Goal: Information Seeking & Learning: Learn about a topic

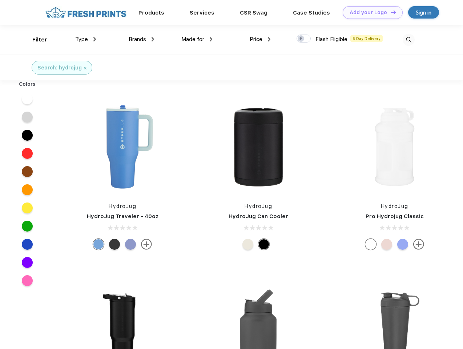
scroll to position [0, 0]
click at [370, 12] on link "Add your Logo Design Tool" at bounding box center [372, 12] width 60 height 13
click at [0, 0] on div "Design Tool" at bounding box center [0, 0] width 0 height 0
click at [390, 12] on link "Add your Logo Design Tool" at bounding box center [372, 12] width 60 height 13
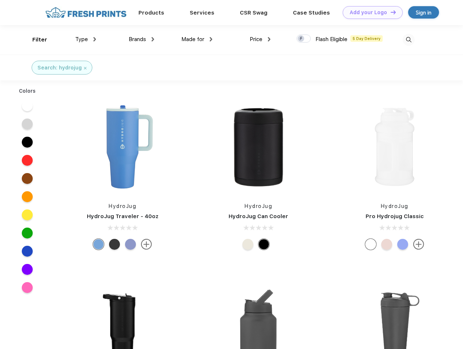
click at [35, 40] on div "Filter" at bounding box center [39, 40] width 15 height 8
click at [86, 39] on span "Type" at bounding box center [81, 39] width 13 height 7
click at [141, 39] on span "Brands" at bounding box center [137, 39] width 17 height 7
click at [197, 39] on span "Made for" at bounding box center [192, 39] width 23 height 7
click at [260, 39] on span "Price" at bounding box center [255, 39] width 13 height 7
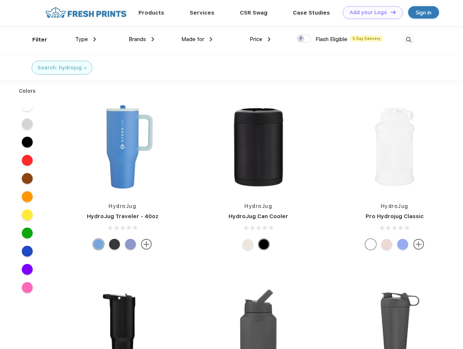
click at [304, 39] on div at bounding box center [303, 38] width 14 height 8
click at [301, 39] on input "checkbox" at bounding box center [298, 36] width 5 height 5
click at [408, 40] on img at bounding box center [408, 40] width 12 height 12
